Goal: Browse casually

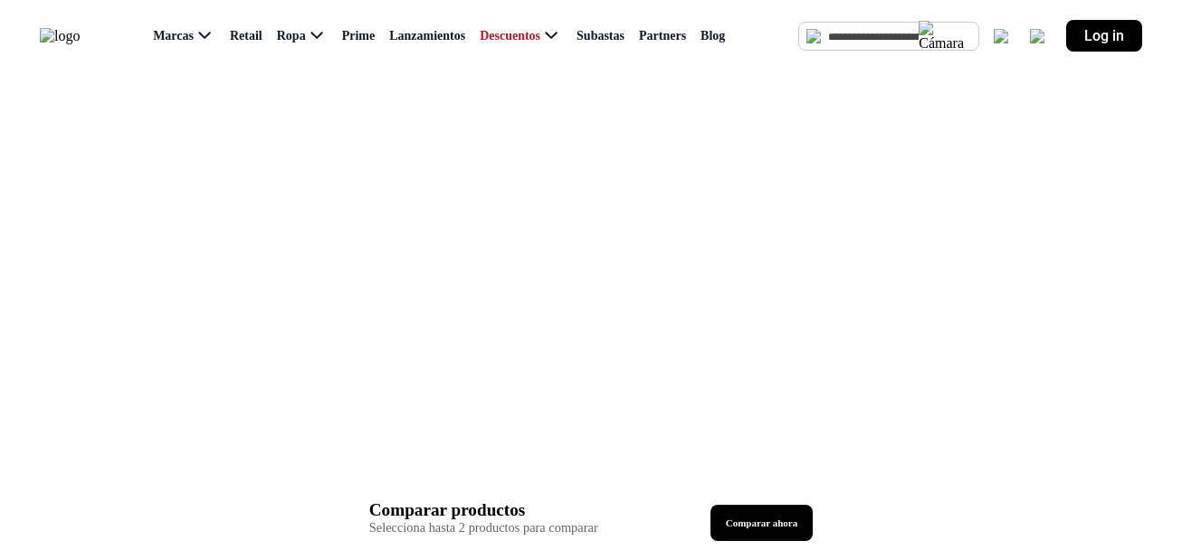
scroll to position [1929, 0]
